Goal: Transaction & Acquisition: Register for event/course

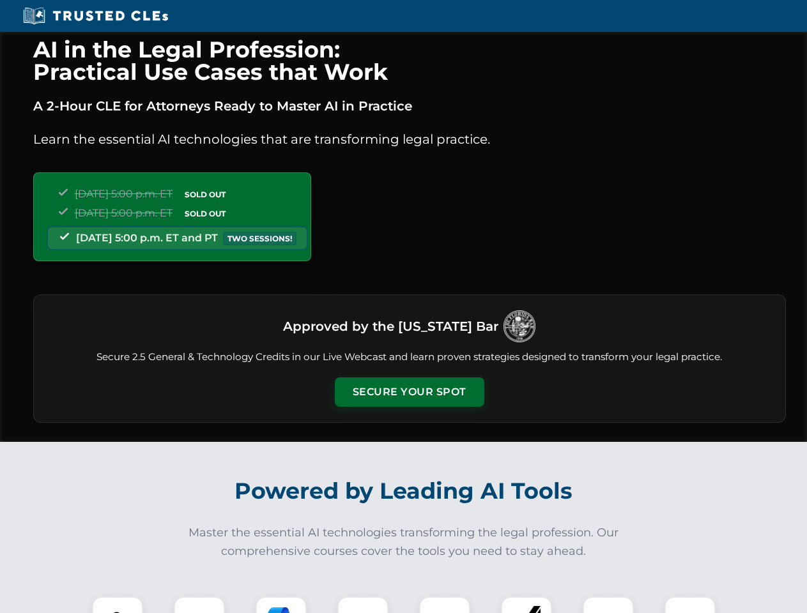
click at [409, 392] on button "Secure Your Spot" at bounding box center [409, 391] width 149 height 29
